Goal: Task Accomplishment & Management: Manage account settings

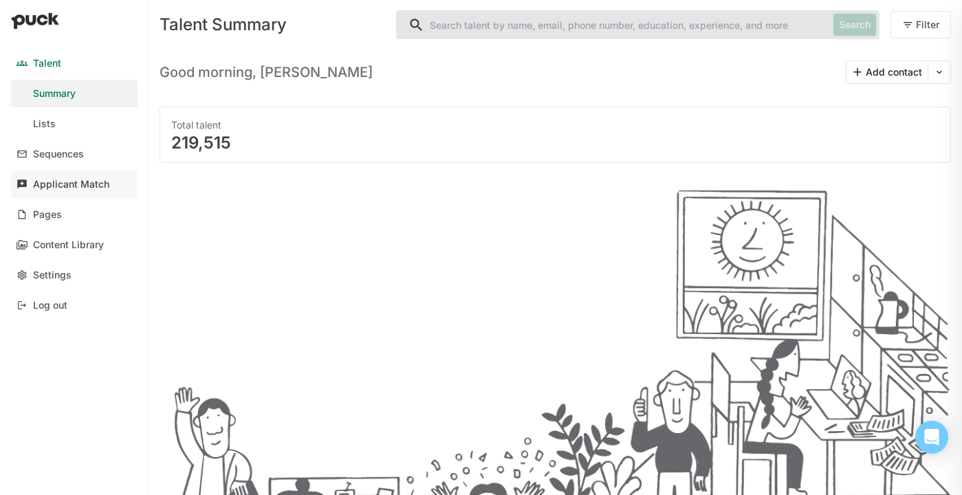
click at [93, 177] on link "Applicant Match" at bounding box center [74, 183] width 126 height 27
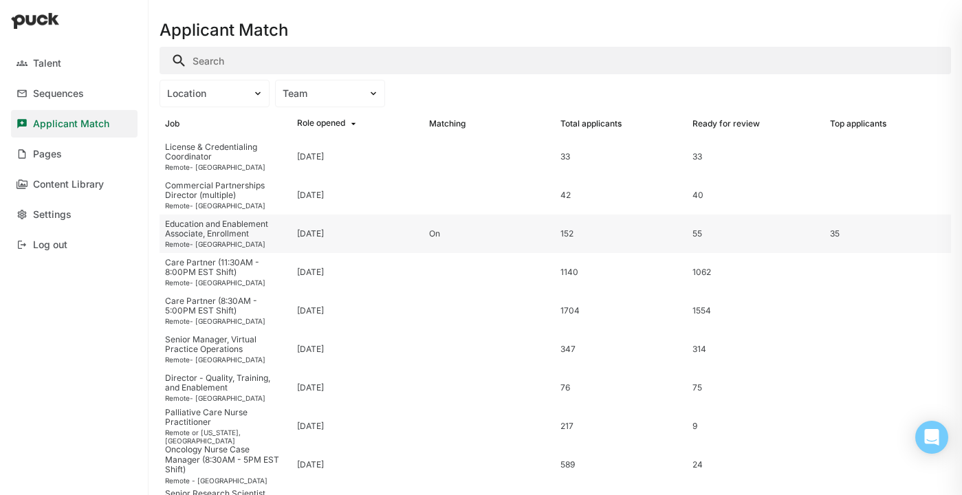
click at [226, 228] on div "Education and Enablement Associate, Enrollment" at bounding box center [225, 229] width 121 height 20
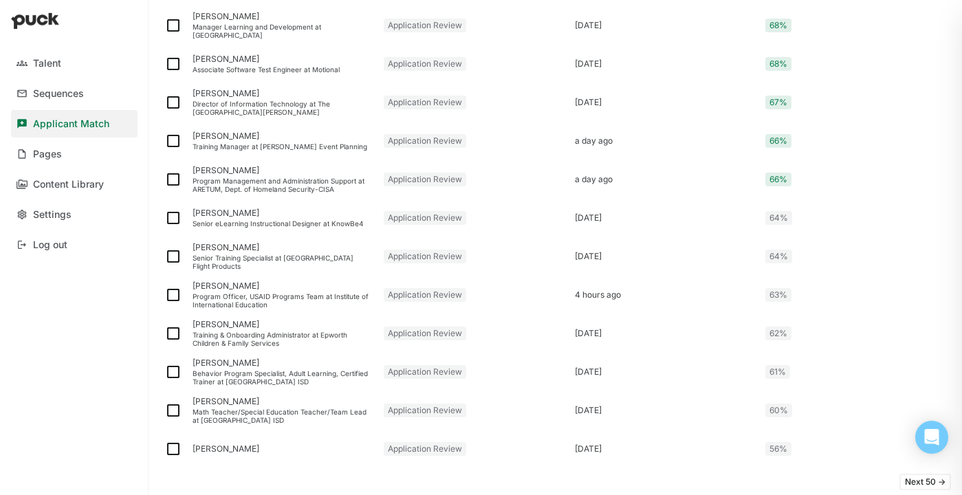
scroll to position [1712, 0]
click at [172, 254] on img at bounding box center [173, 255] width 16 height 16
click at [165, 255] on input "checkbox" at bounding box center [164, 255] width 1 height 1
checkbox input "true"
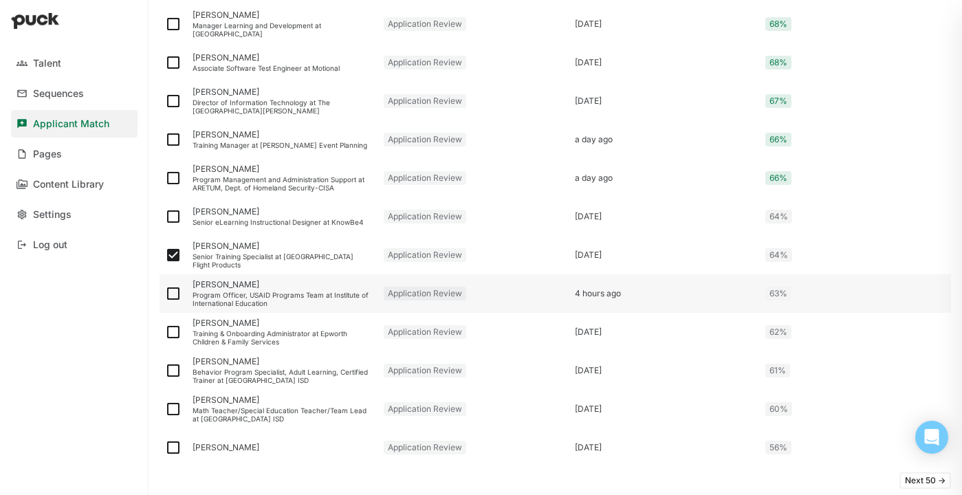
click at [175, 289] on img at bounding box center [173, 293] width 16 height 16
click at [165, 294] on input "checkbox" at bounding box center [164, 294] width 1 height 1
checkbox input "true"
click at [175, 334] on img at bounding box center [173, 332] width 16 height 16
click at [165, 333] on input "checkbox" at bounding box center [164, 332] width 1 height 1
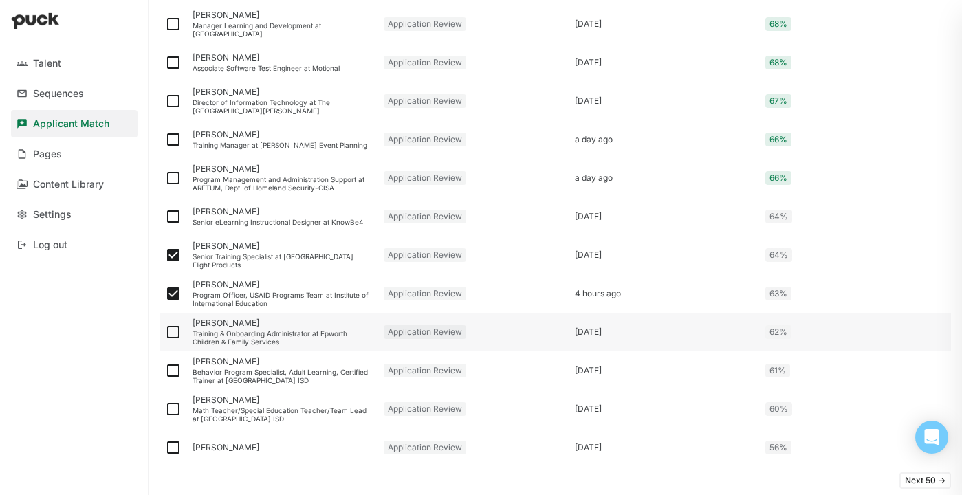
checkbox input "true"
click at [172, 372] on img at bounding box center [173, 370] width 16 height 16
click at [165, 371] on input "checkbox" at bounding box center [164, 371] width 1 height 1
checkbox input "true"
click at [170, 409] on img at bounding box center [173, 409] width 16 height 16
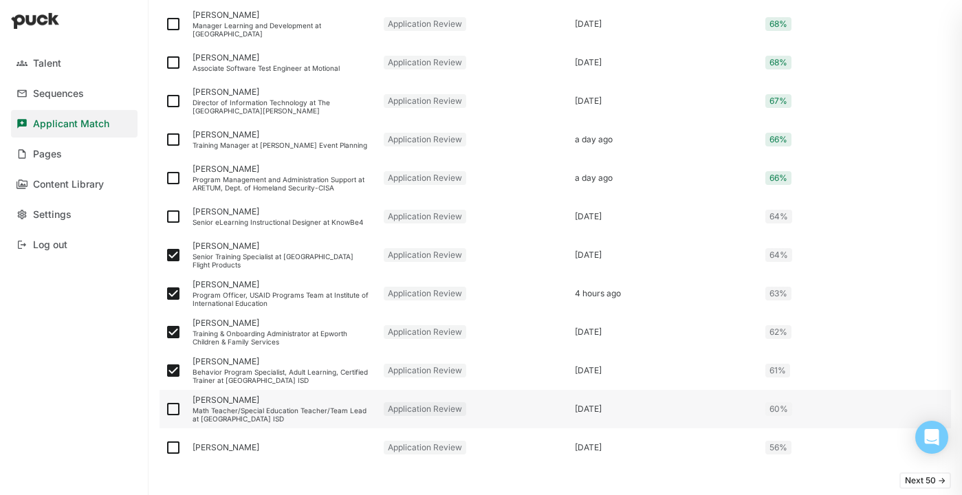
click at [165, 409] on input "checkbox" at bounding box center [164, 409] width 1 height 1
checkbox input "true"
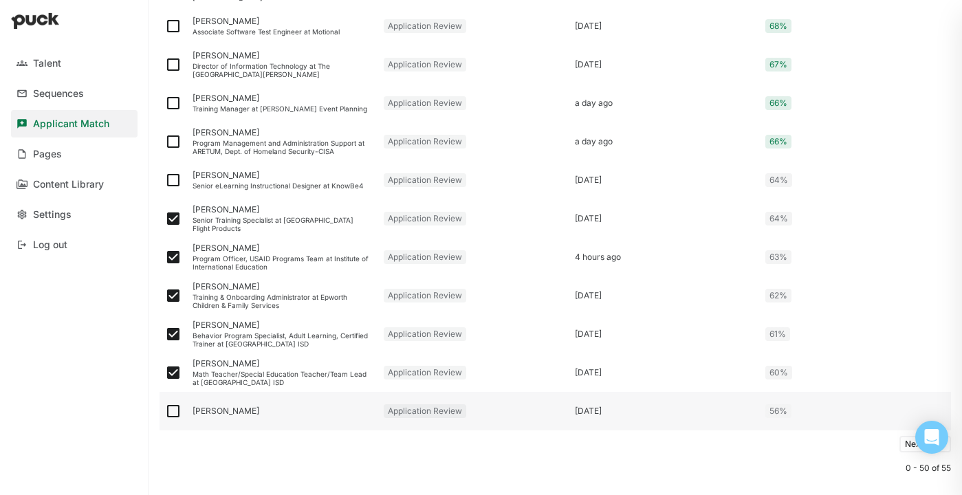
click at [174, 412] on img at bounding box center [173, 411] width 16 height 16
click at [165, 412] on input "checkbox" at bounding box center [164, 411] width 1 height 1
checkbox input "true"
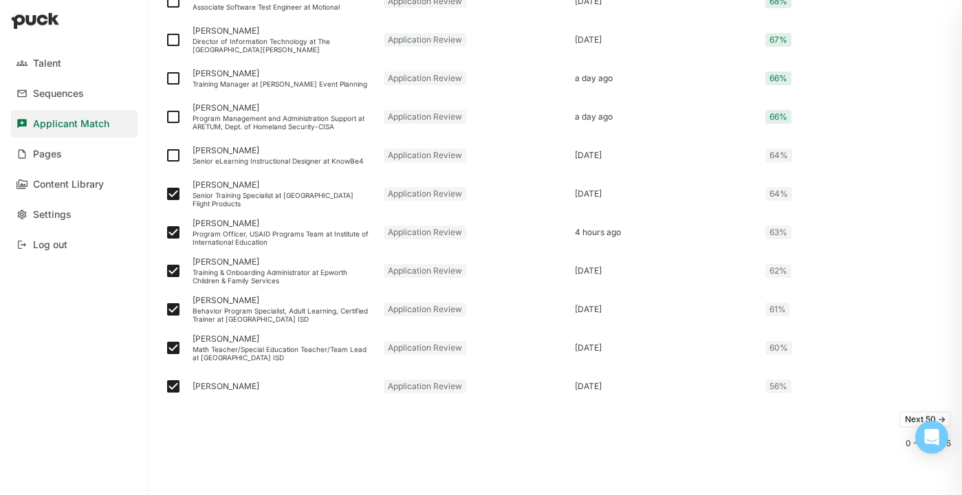
click at [904, 421] on button "Next 50 ->" at bounding box center [925, 419] width 52 height 16
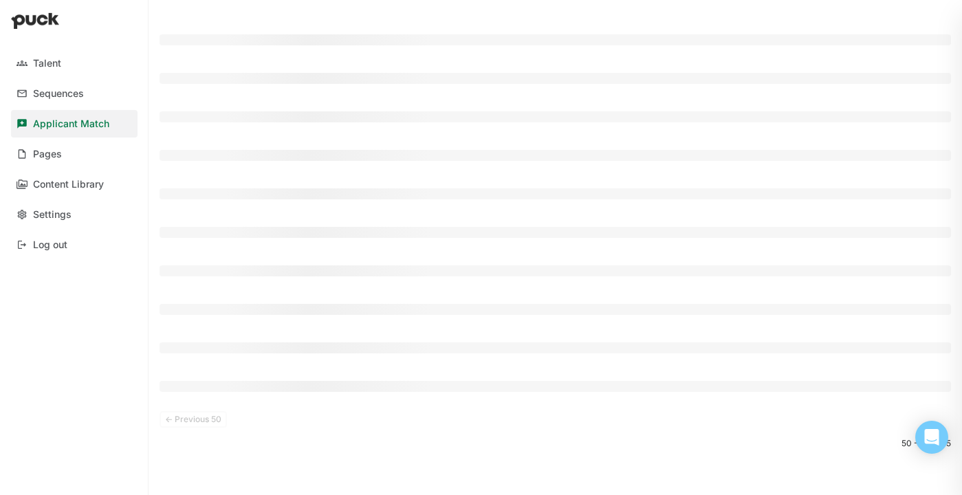
scroll to position [69, 0]
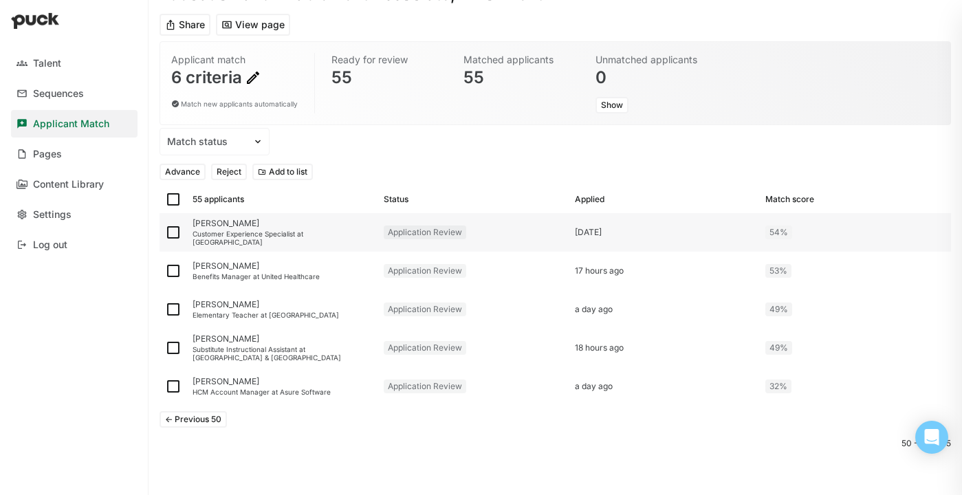
click at [170, 229] on img at bounding box center [173, 232] width 16 height 16
click at [165, 232] on input "checkbox" at bounding box center [164, 232] width 1 height 1
checkbox input "true"
click at [173, 267] on img at bounding box center [173, 271] width 16 height 16
click at [165, 271] on input "checkbox" at bounding box center [164, 271] width 1 height 1
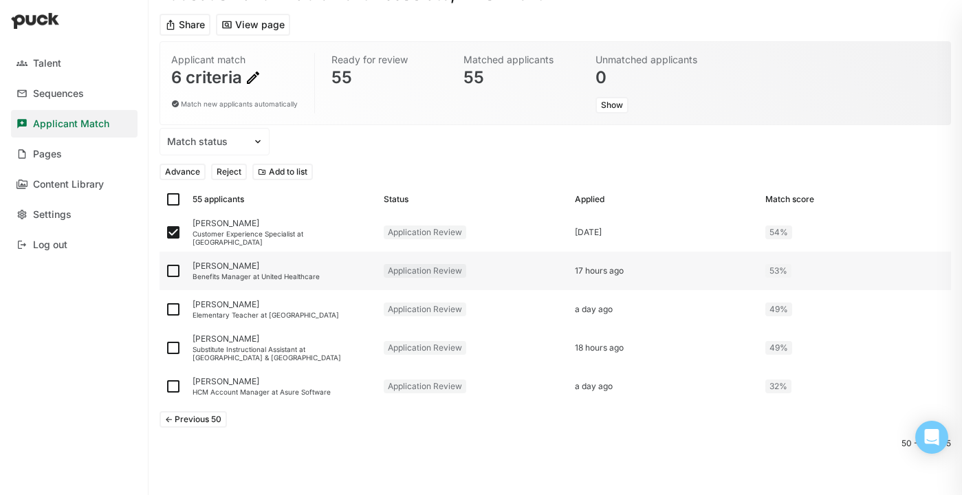
checkbox input "true"
click at [178, 310] on img at bounding box center [173, 309] width 16 height 16
click at [165, 310] on input "checkbox" at bounding box center [164, 309] width 1 height 1
checkbox input "true"
click at [172, 346] on img at bounding box center [173, 348] width 16 height 16
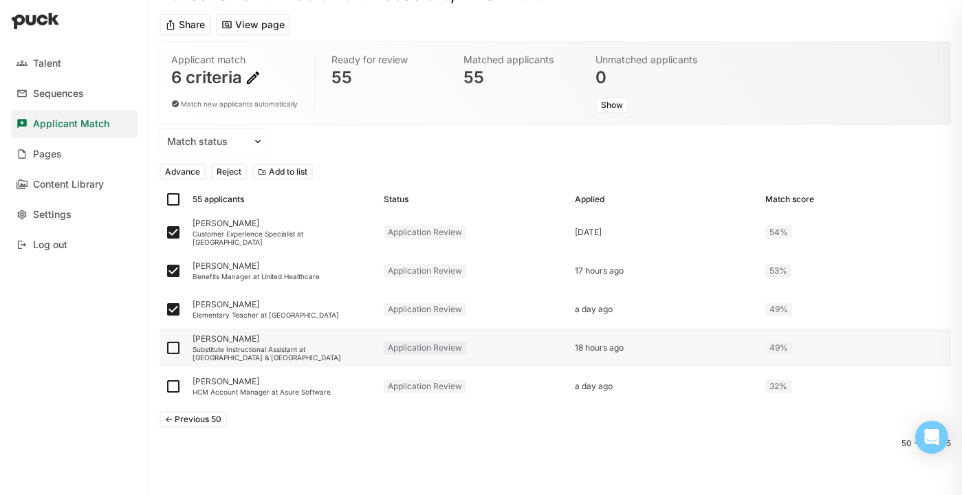
click at [165, 348] on input "checkbox" at bounding box center [164, 348] width 1 height 1
checkbox input "true"
click at [171, 385] on img at bounding box center [173, 386] width 16 height 16
click at [165, 386] on input "checkbox" at bounding box center [164, 386] width 1 height 1
checkbox input "true"
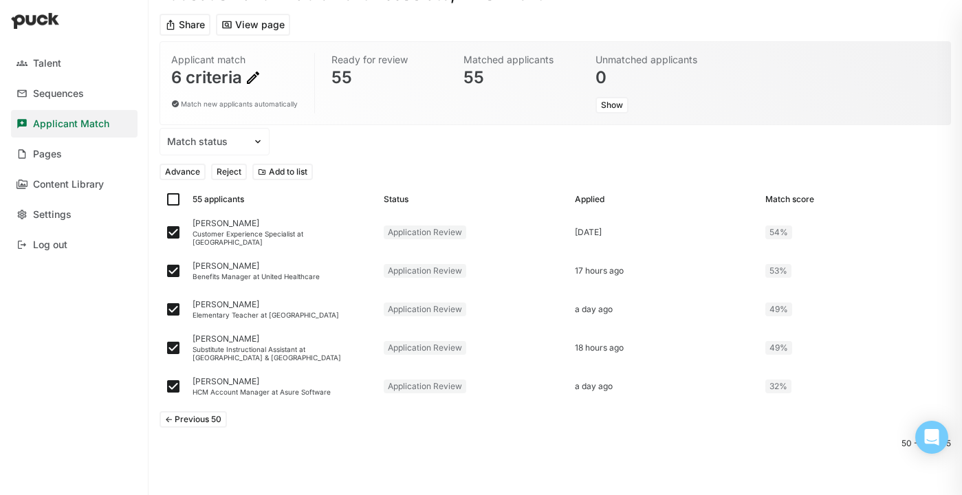
click at [230, 166] on button "Reject" at bounding box center [229, 172] width 36 height 16
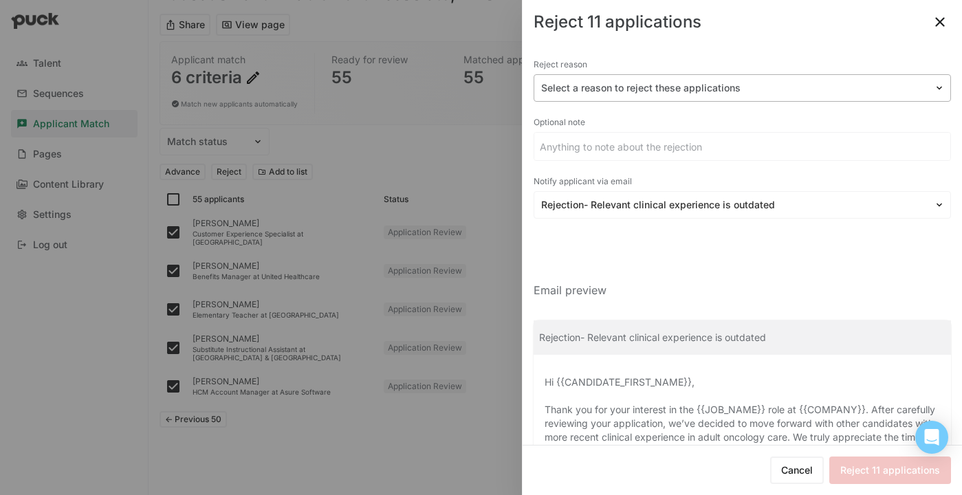
click at [678, 74] on div "Select a reason to reject these applications" at bounding box center [741, 87] width 417 height 27
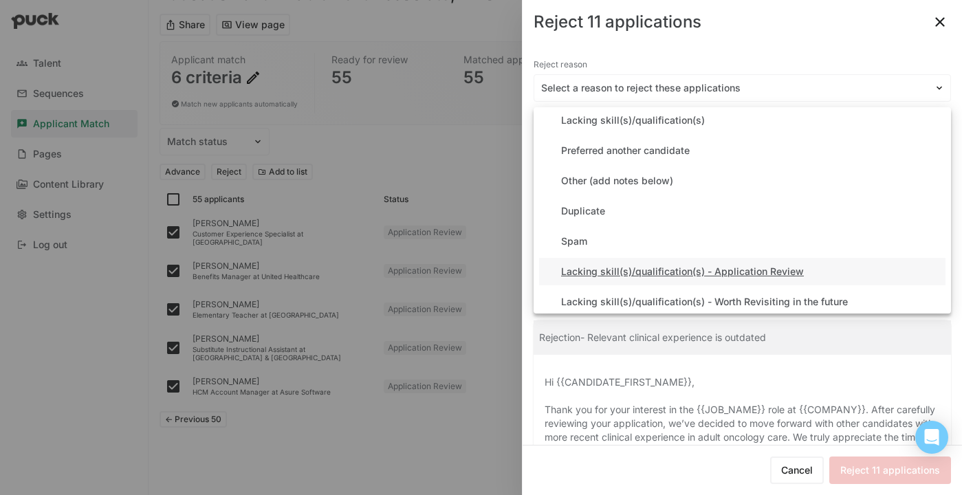
scroll to position [10, 0]
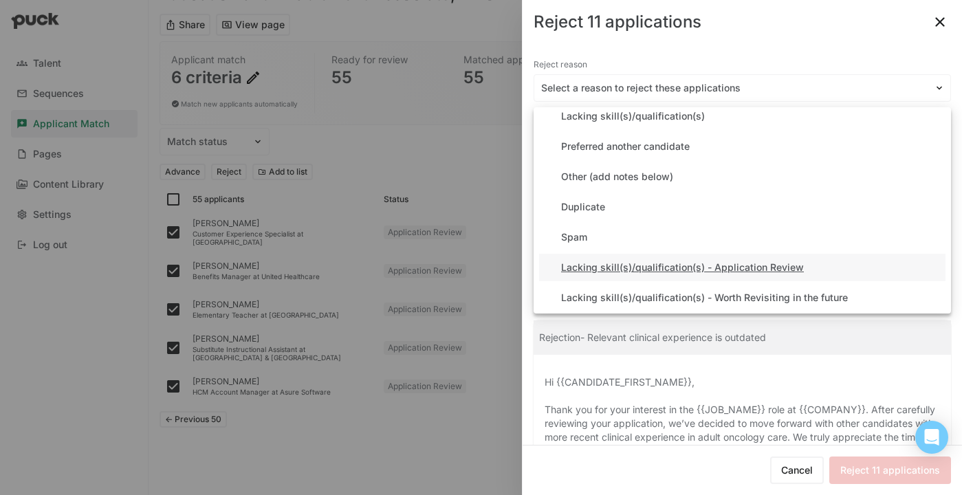
click at [665, 267] on div "Lacking skill(s)/qualification(s) - Application Review" at bounding box center [682, 268] width 243 height 12
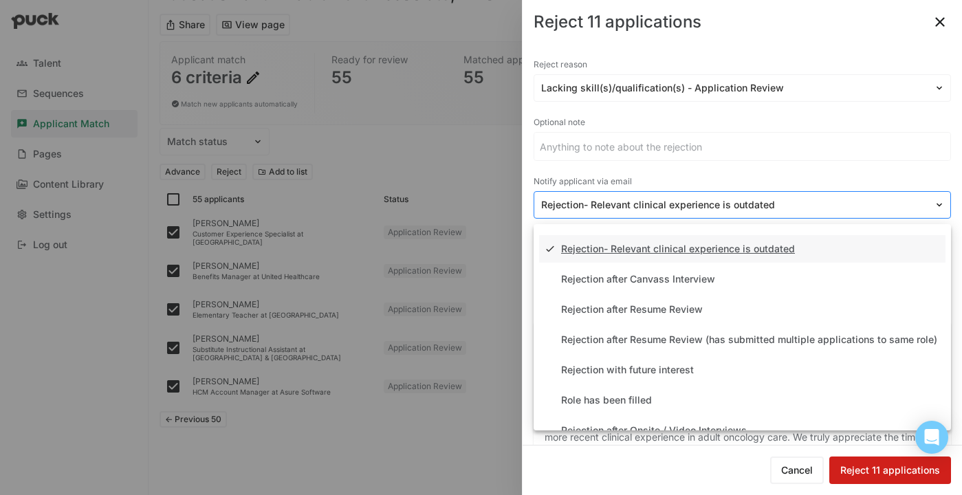
click at [663, 208] on div at bounding box center [734, 205] width 386 height 14
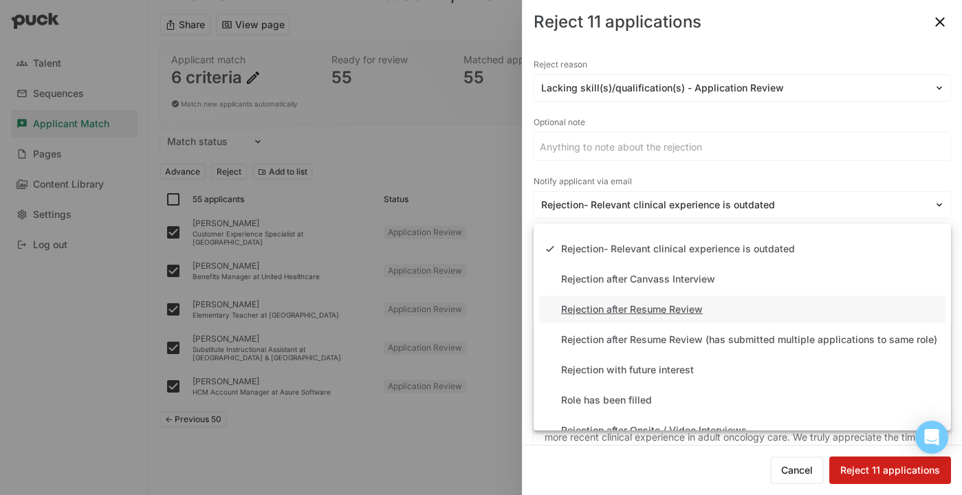
click at [672, 307] on div "Rejection after Resume Review" at bounding box center [632, 310] width 142 height 12
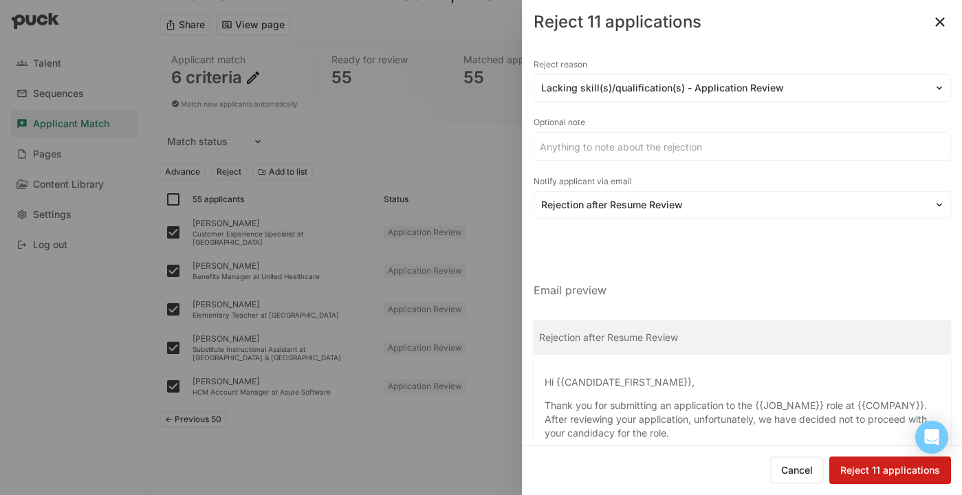
click at [865, 462] on button "Reject 11 applications" at bounding box center [890, 469] width 122 height 27
checkbox input "false"
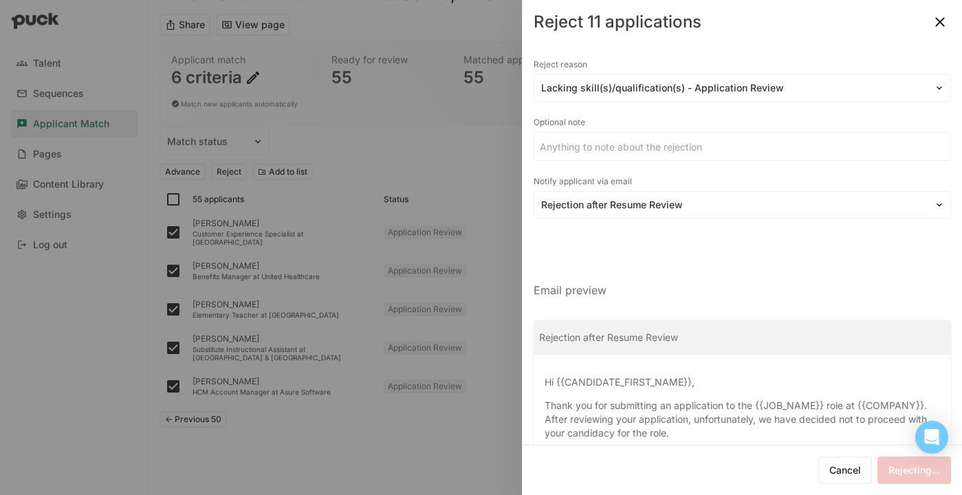
checkbox input "false"
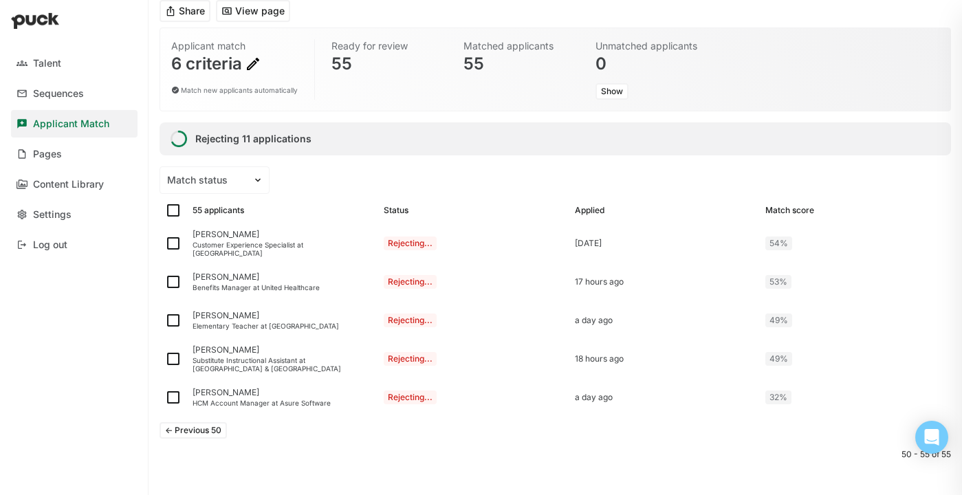
scroll to position [83, 0]
click at [220, 429] on button "<- Previous 50" at bounding box center [192, 429] width 67 height 16
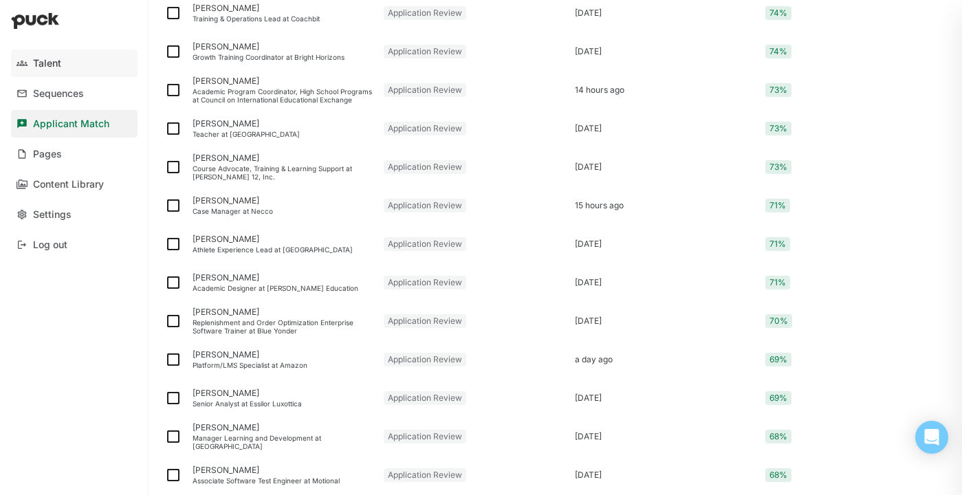
scroll to position [1332, 0]
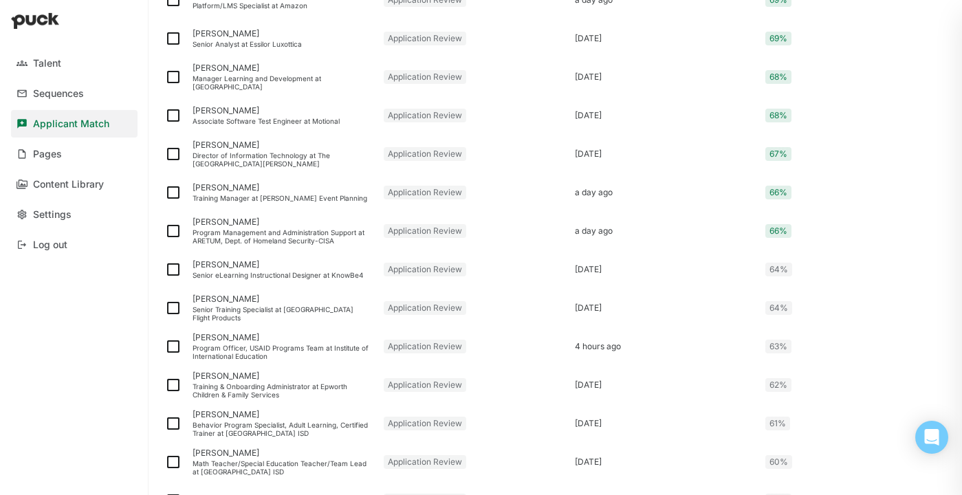
scroll to position [1773, 0]
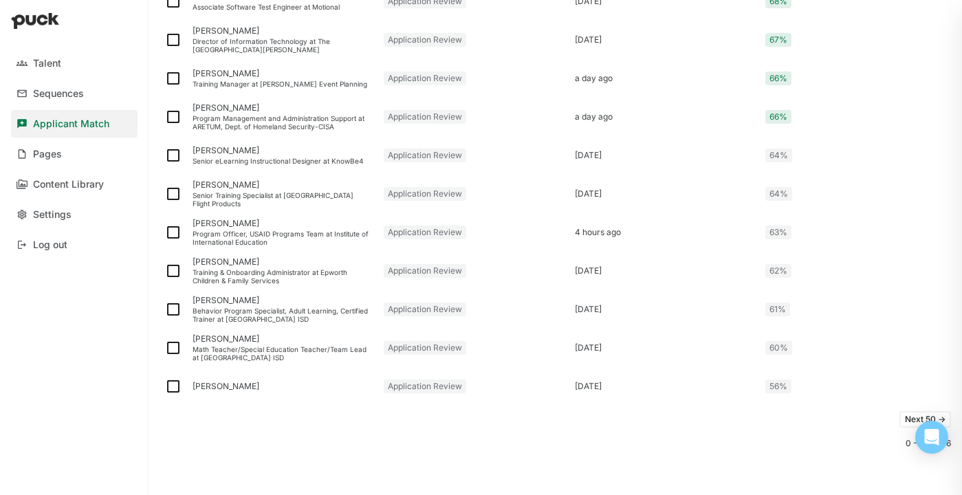
click at [909, 416] on button "Next 50 ->" at bounding box center [925, 419] width 52 height 16
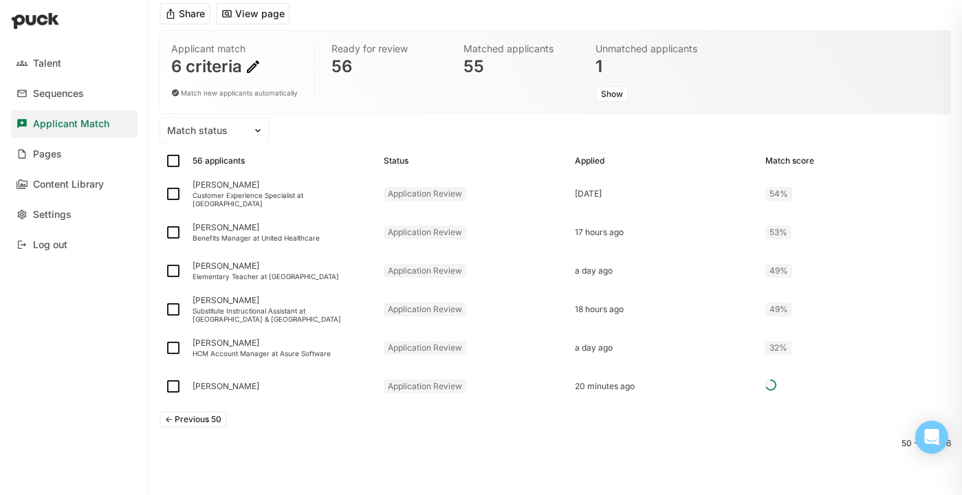
scroll to position [80, 0]
click at [173, 194] on img at bounding box center [173, 194] width 16 height 16
click at [165, 194] on input "checkbox" at bounding box center [164, 194] width 1 height 1
checkbox input "true"
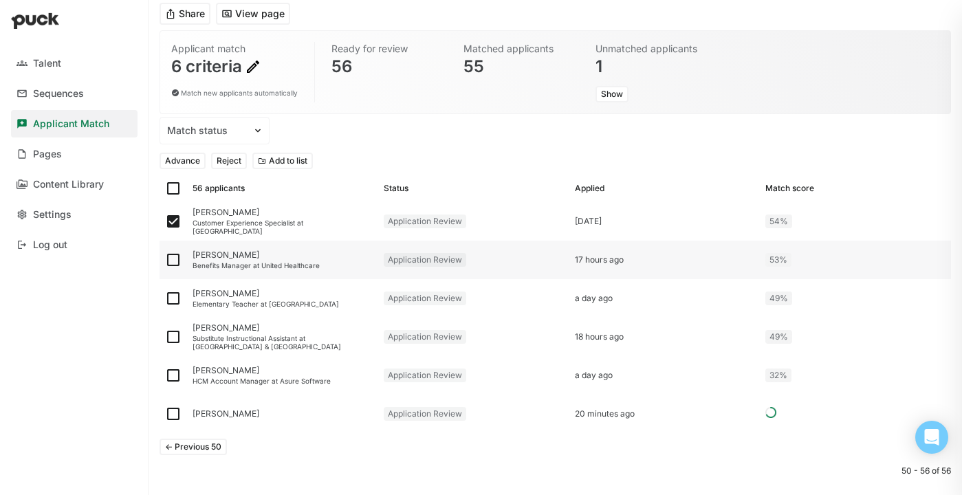
click at [173, 260] on img at bounding box center [173, 260] width 16 height 16
click at [165, 260] on input "checkbox" at bounding box center [164, 260] width 1 height 1
checkbox input "true"
click at [175, 298] on img at bounding box center [173, 298] width 16 height 16
click at [165, 298] on input "checkbox" at bounding box center [164, 298] width 1 height 1
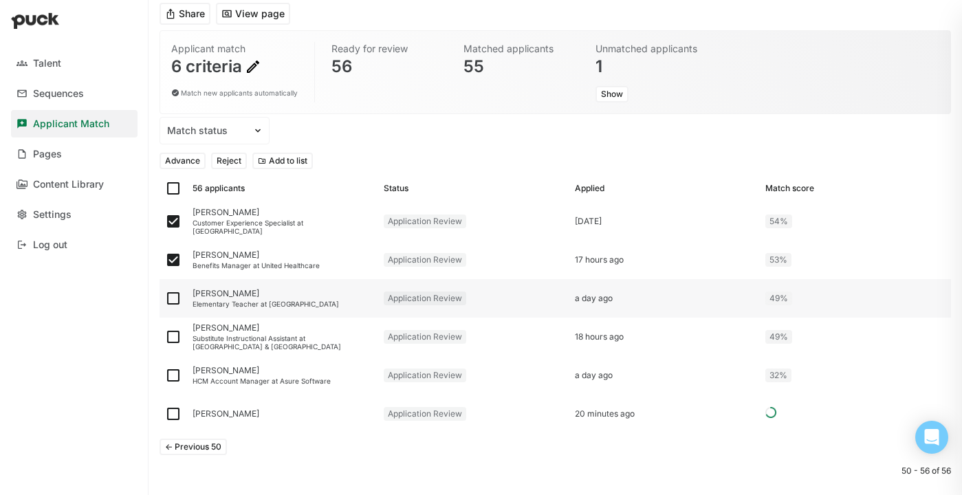
checkbox input "true"
click at [170, 338] on img at bounding box center [173, 337] width 16 height 16
click at [165, 338] on input "checkbox" at bounding box center [164, 337] width 1 height 1
checkbox input "true"
click at [175, 372] on img at bounding box center [173, 375] width 16 height 16
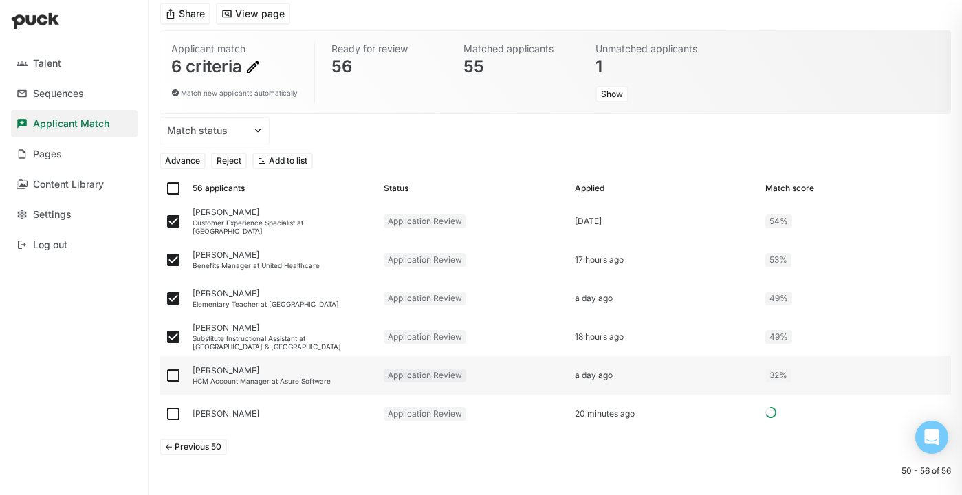
click at [165, 375] on input "checkbox" at bounding box center [164, 375] width 1 height 1
checkbox input "true"
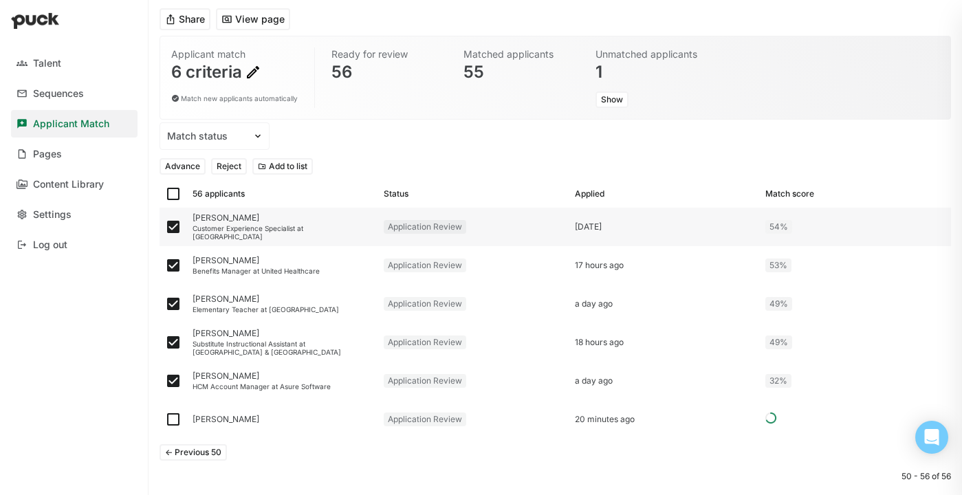
scroll to position [73, 0]
click at [231, 168] on button "Reject" at bounding box center [229, 167] width 36 height 16
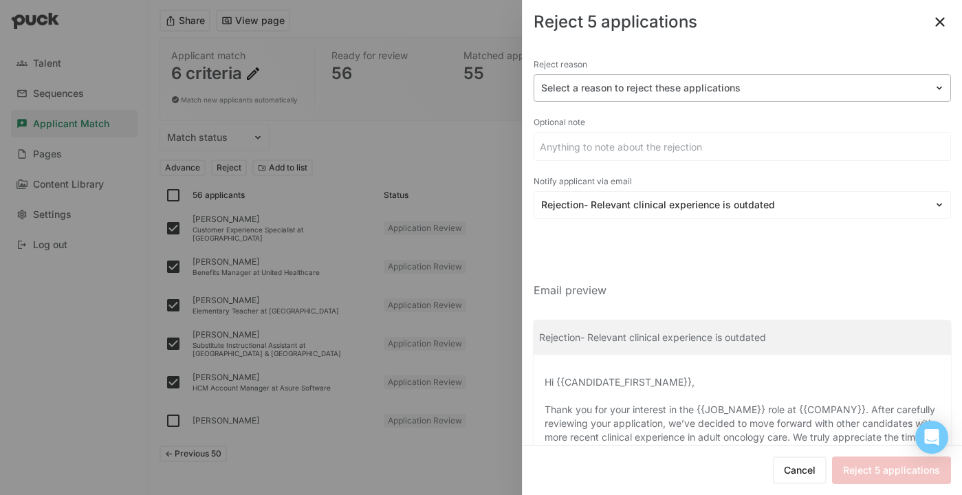
click at [707, 89] on div at bounding box center [734, 88] width 386 height 14
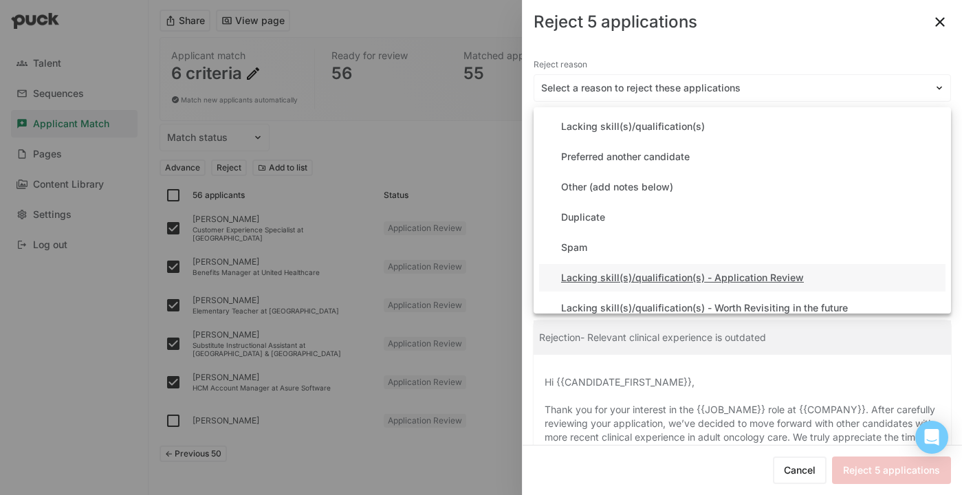
click at [672, 267] on div "Lacking skill(s)/qualification(s) - Application Review" at bounding box center [742, 277] width 406 height 27
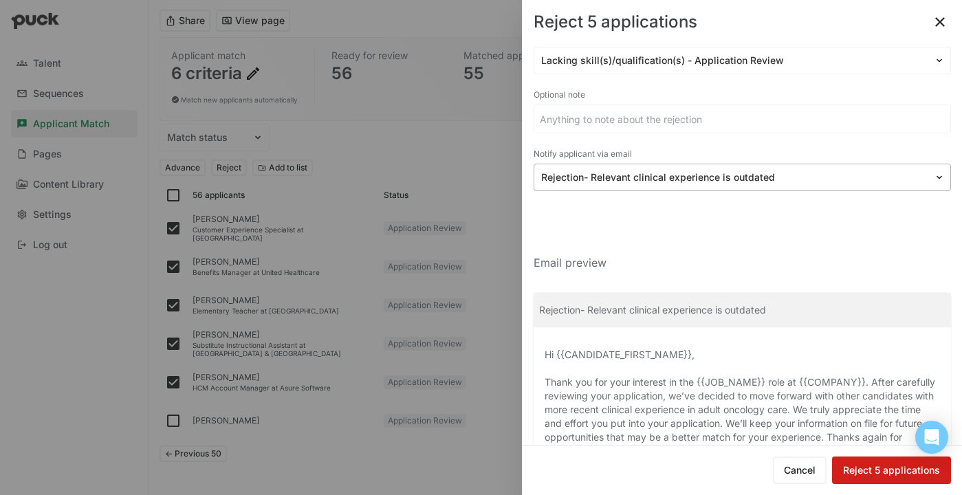
scroll to position [30, 0]
click at [690, 170] on div at bounding box center [734, 175] width 386 height 14
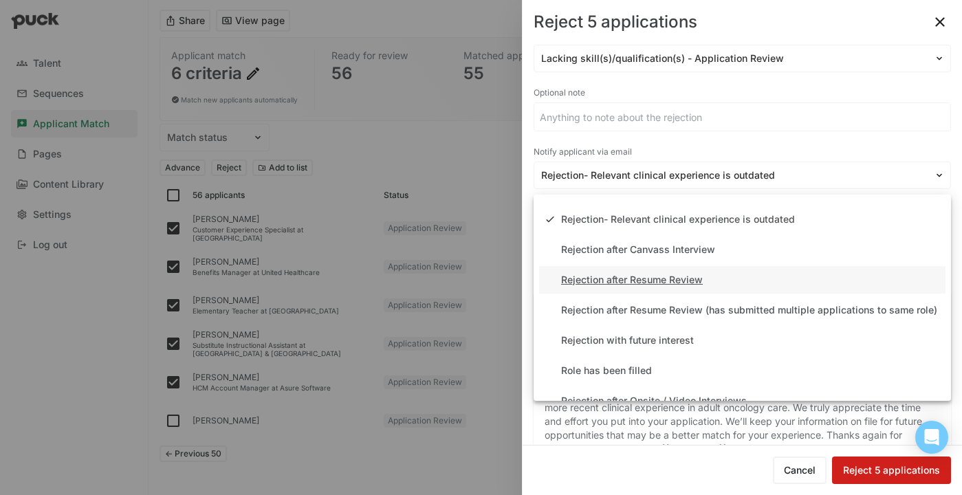
click at [663, 283] on div "Rejection after Resume Review" at bounding box center [632, 280] width 142 height 12
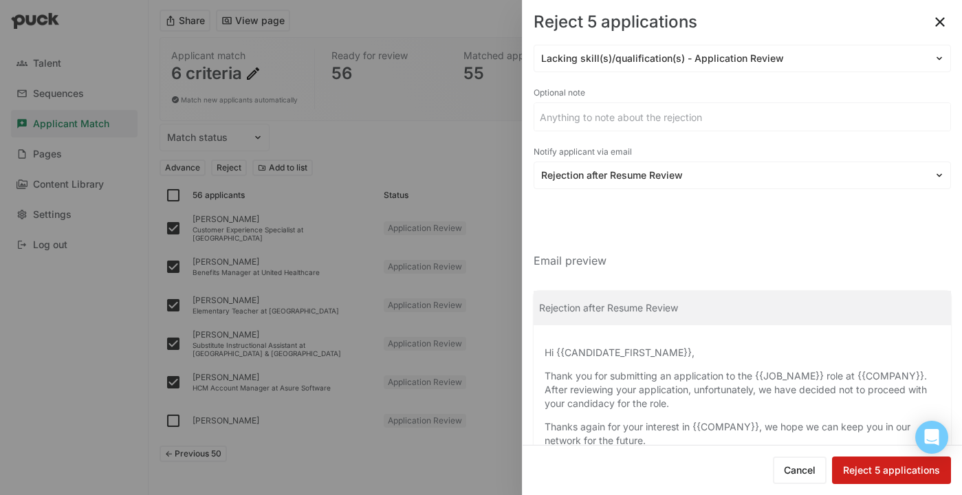
click at [876, 467] on button "Reject 5 applications" at bounding box center [891, 469] width 119 height 27
checkbox input "false"
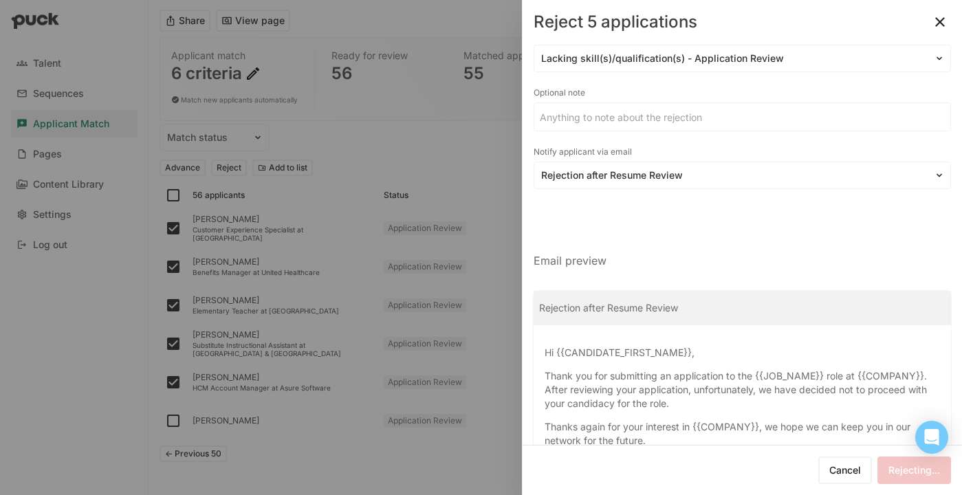
checkbox input "false"
